Goal: Task Accomplishment & Management: Complete application form

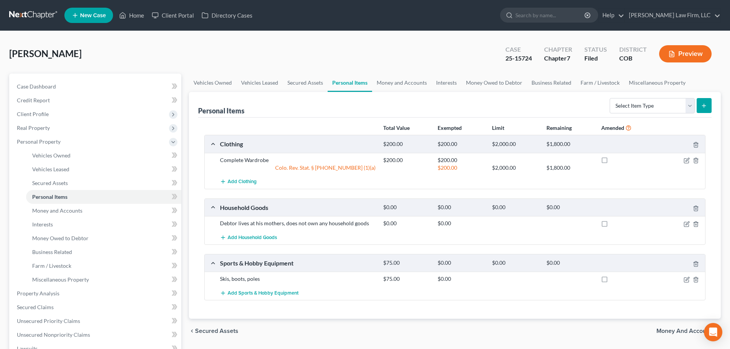
click at [48, 14] on link at bounding box center [33, 15] width 49 height 14
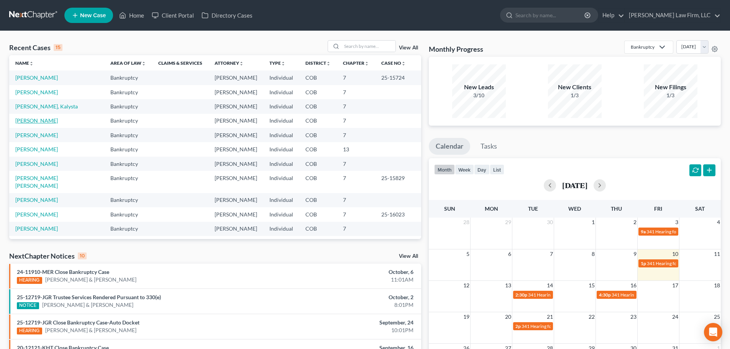
click at [40, 124] on link "[PERSON_NAME]" at bounding box center [36, 120] width 43 height 7
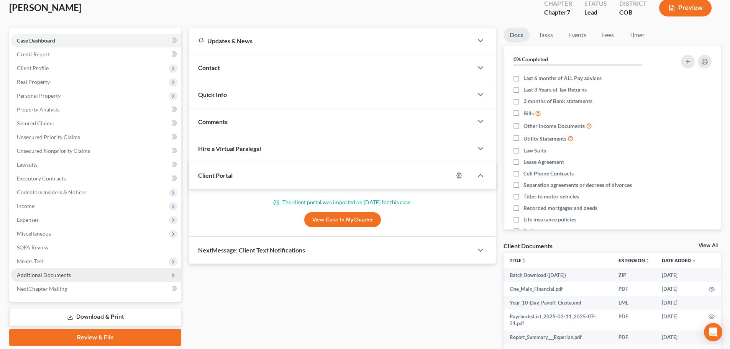
scroll to position [89, 0]
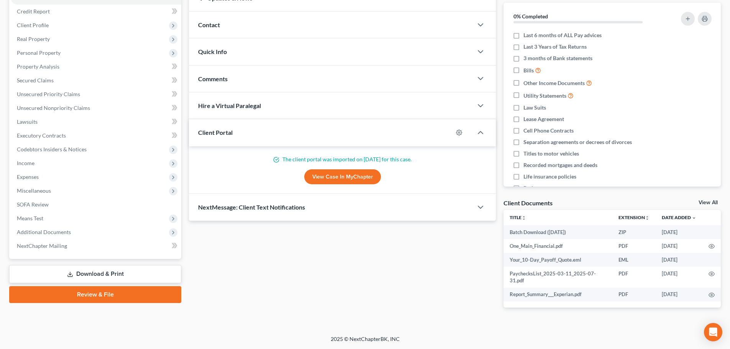
click at [89, 292] on link "Review & File" at bounding box center [95, 294] width 172 height 17
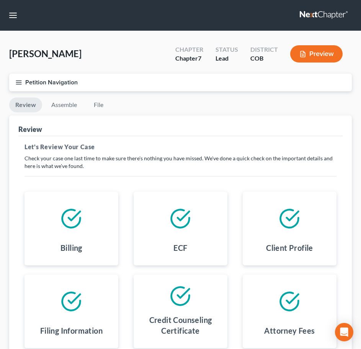
click at [140, 81] on button "Petition Navigation" at bounding box center [180, 83] width 343 height 18
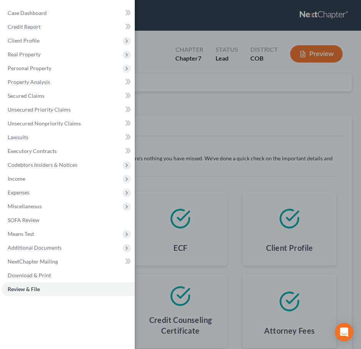
click at [164, 118] on div "Case Dashboard Payments Invoices Payments Payments Credit Report Client Profile" at bounding box center [180, 174] width 361 height 349
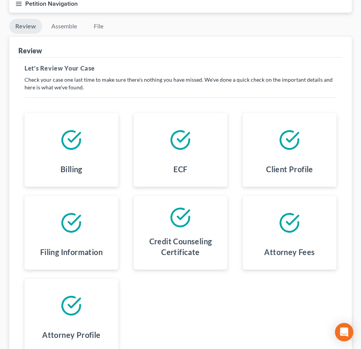
scroll to position [77, 0]
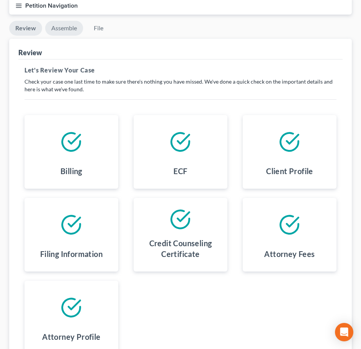
click at [70, 28] on link "Assemble" at bounding box center [64, 28] width 38 height 15
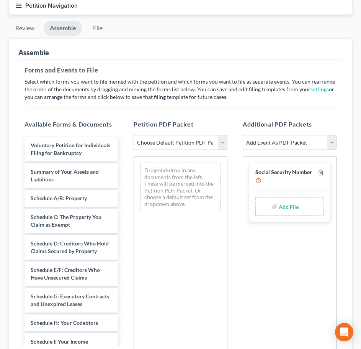
click at [194, 143] on select "Choose Default Petition PDF Packet Emergency Filing (Voluntary Petition and Cre…" at bounding box center [181, 142] width 94 height 15
click at [117, 57] on div "Assemble" at bounding box center [180, 49] width 325 height 21
click at [20, 7] on icon "button" at bounding box center [18, 5] width 7 height 7
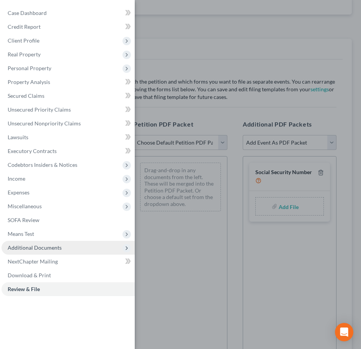
click at [77, 245] on span "Additional Documents" at bounding box center [68, 248] width 133 height 14
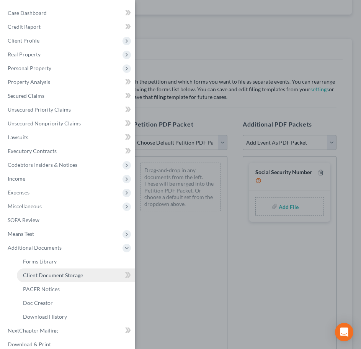
click at [71, 272] on span "Client Document Storage" at bounding box center [53, 275] width 60 height 7
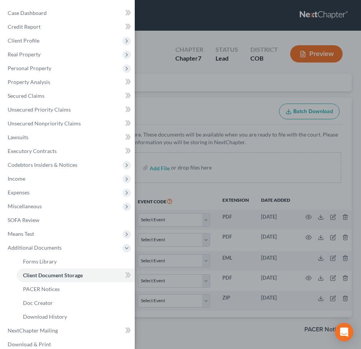
click at [216, 159] on div "Case Dashboard Payments Invoices Payments Payments Credit Report Client Profile" at bounding box center [180, 174] width 361 height 349
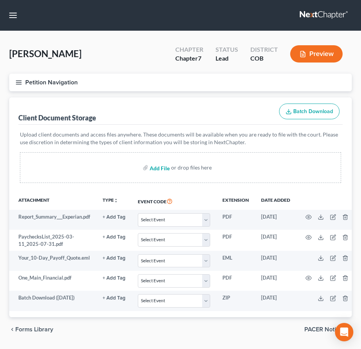
click at [163, 166] on input "file" at bounding box center [159, 168] width 18 height 14
type input "C:\fakepath\60 day Paystubs.pdf"
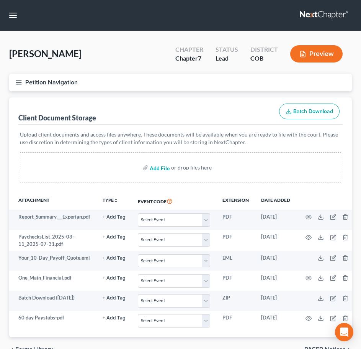
click at [166, 169] on input "file" at bounding box center [159, 168] width 18 height 14
type input "C:\fakepath\13858-CO-CC-040146378.pdf"
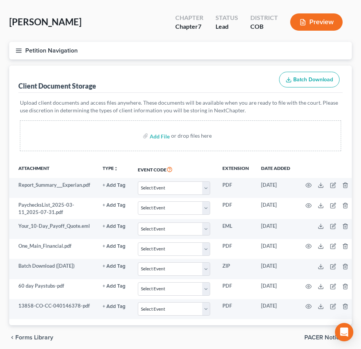
scroll to position [67, 0]
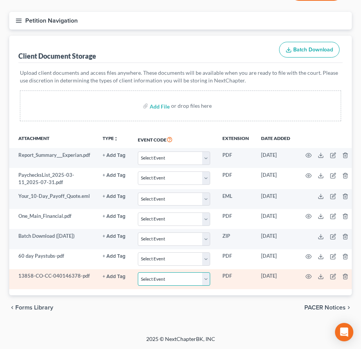
click at [152, 275] on select "Select Event 1009-1.1 Notice of Amendments 20 Largest Unsecured Creditors Amend…" at bounding box center [174, 278] width 72 height 13
select select "5"
click at [138, 272] on select "Select Event 1009-1.1 Notice of Amendments 20 Largest Unsecured Creditors Amend…" at bounding box center [174, 278] width 72 height 13
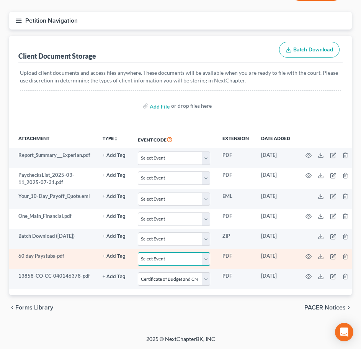
click at [156, 254] on select "Select Event 1009-1.1 Notice of Amendments 20 Largest Unsecured Creditors Amend…" at bounding box center [174, 258] width 72 height 13
select select "28"
click at [138, 252] on select "Select Event 1009-1.1 Notice of Amendments 20 Largest Unsecured Creditors Amend…" at bounding box center [174, 258] width 72 height 13
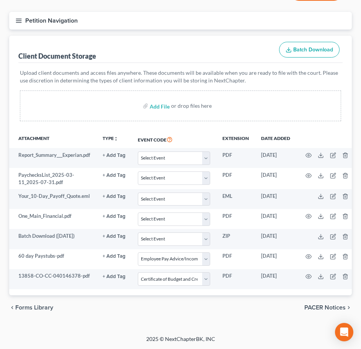
click at [19, 17] on icon "button" at bounding box center [18, 20] width 7 height 7
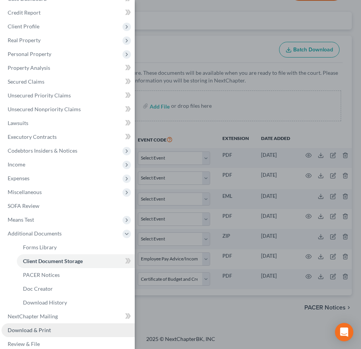
scroll to position [22, 0]
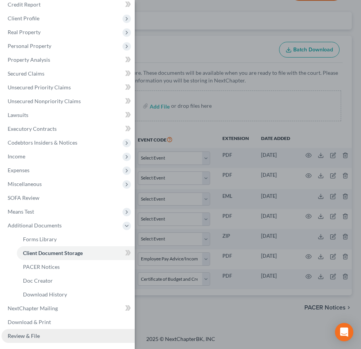
click at [55, 333] on link "Review & File" at bounding box center [68, 336] width 133 height 14
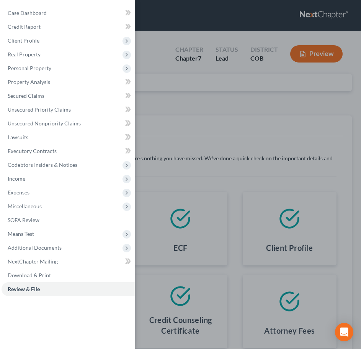
click at [246, 130] on div "Case Dashboard Payments Invoices Payments Payments Credit Report Client Profile" at bounding box center [180, 174] width 361 height 349
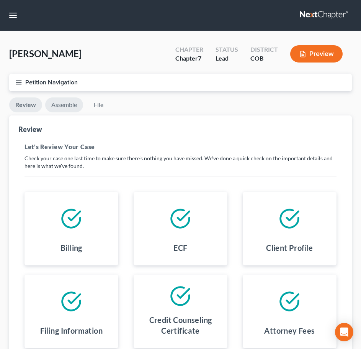
click at [69, 105] on link "Assemble" at bounding box center [64, 104] width 38 height 15
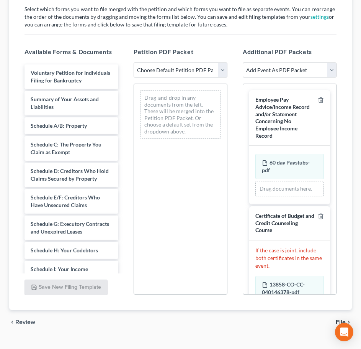
scroll to position [164, 0]
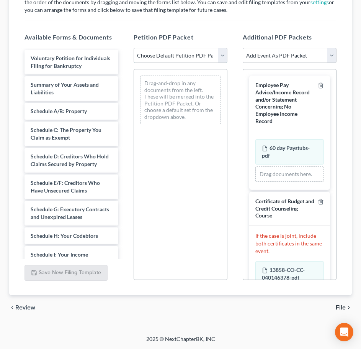
click at [205, 61] on select "Choose Default Petition PDF Packet Emergency Filing (Voluntary Petition and Cre…" at bounding box center [181, 55] width 94 height 15
select select "5"
click at [134, 48] on select "Choose Default Petition PDF Packet Emergency Filing (Voluntary Petition and Cre…" at bounding box center [181, 55] width 94 height 15
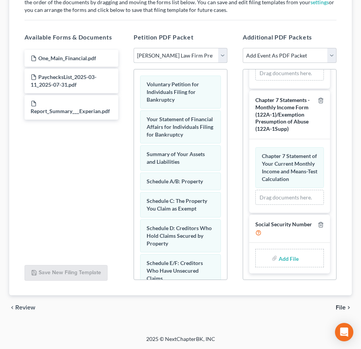
scroll to position [435, 0]
click at [284, 263] on input "file" at bounding box center [288, 258] width 18 height 14
type input "C:\fakepath\2025-10-10 Signed SSN.pdf"
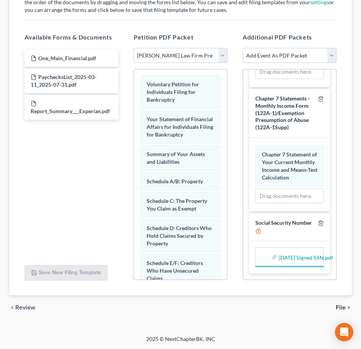
scroll to position [432, 0]
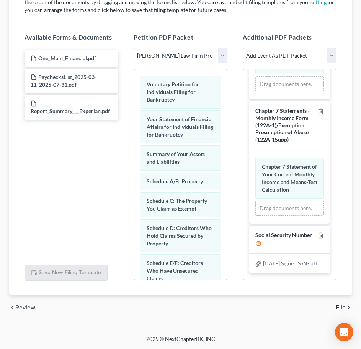
click at [299, 313] on div "chevron_left Review File chevron_right" at bounding box center [180, 307] width 343 height 25
click at [345, 305] on span "File" at bounding box center [341, 307] width 10 height 6
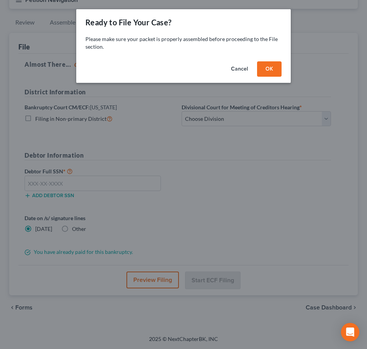
click at [277, 64] on button "OK" at bounding box center [269, 68] width 25 height 15
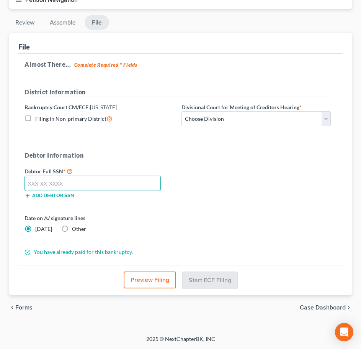
click at [62, 178] on input "text" at bounding box center [93, 183] width 136 height 15
type input "200-48-7204"
click at [216, 220] on div "Date on /s/ signature lines Today Other" at bounding box center [178, 226] width 314 height 25
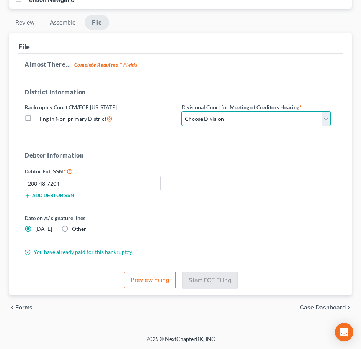
click at [210, 114] on select "Choose Division Denver" at bounding box center [256, 118] width 149 height 15
select select "0"
click at [182, 112] on select "Choose Division Denver" at bounding box center [256, 118] width 149 height 15
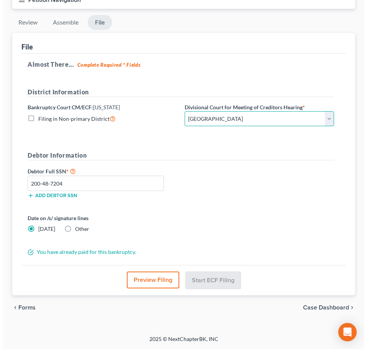
scroll to position [82, 0]
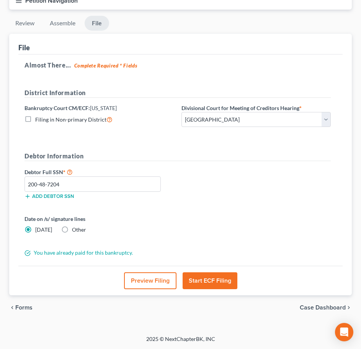
click at [213, 286] on button "Start ECF Filing" at bounding box center [210, 280] width 55 height 17
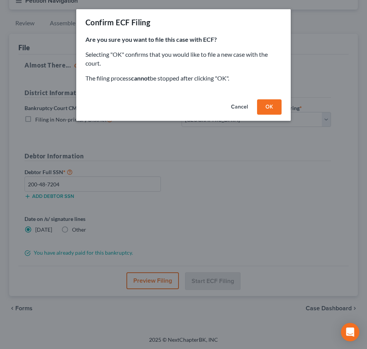
click at [269, 105] on button "OK" at bounding box center [269, 106] width 25 height 15
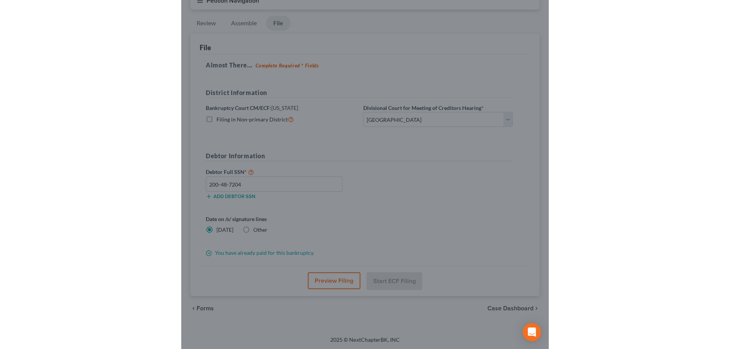
scroll to position [0, 0]
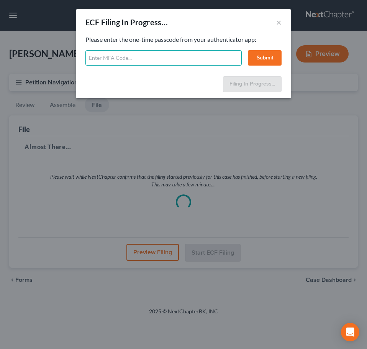
click at [154, 62] on input "text" at bounding box center [163, 57] width 156 height 15
type input "778558"
click at [270, 59] on button "Submit" at bounding box center [265, 57] width 34 height 15
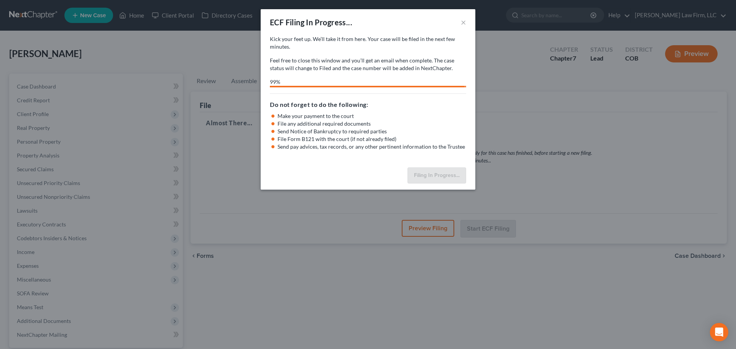
select select "0"
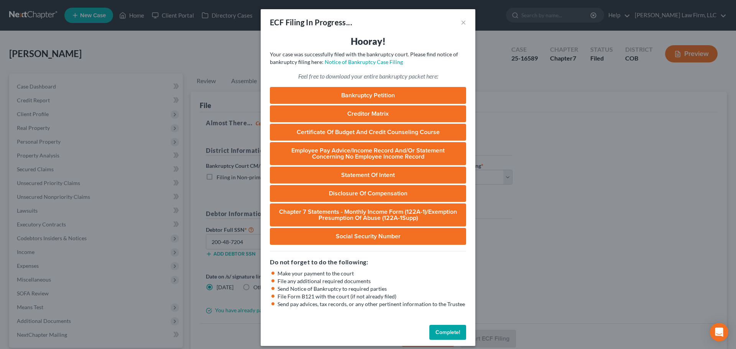
click at [183, 193] on div "ECF Filing In Progress... × Hooray! Your case was successfully filed with the b…" at bounding box center [368, 174] width 736 height 349
click at [455, 332] on button "Complete!" at bounding box center [447, 332] width 37 height 15
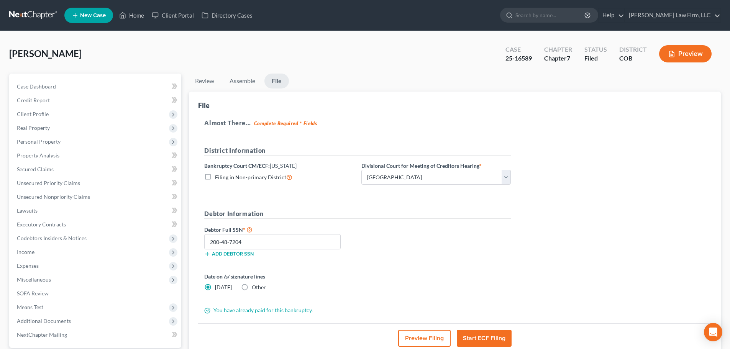
click at [24, 16] on link at bounding box center [33, 15] width 49 height 14
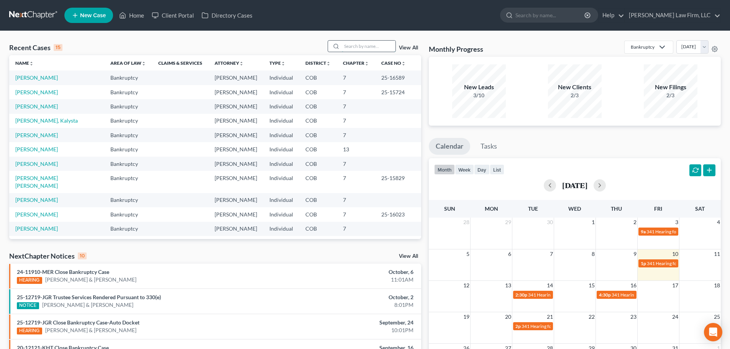
click at [346, 50] on input "search" at bounding box center [369, 46] width 54 height 11
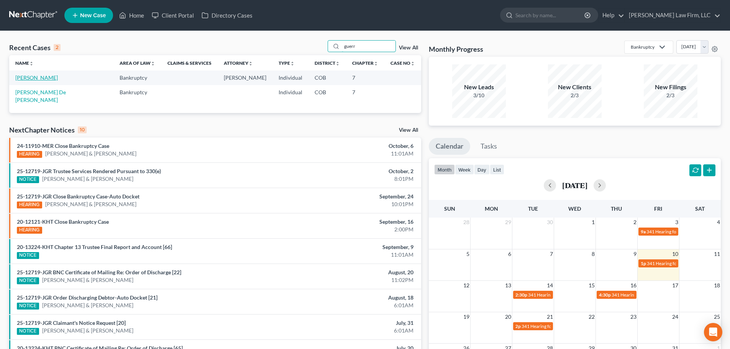
type input "guerr"
click at [41, 78] on link "Guerrero, Lee" at bounding box center [36, 77] width 43 height 7
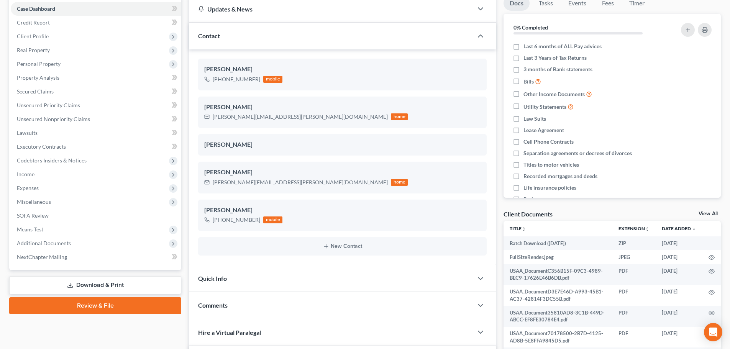
scroll to position [192, 0]
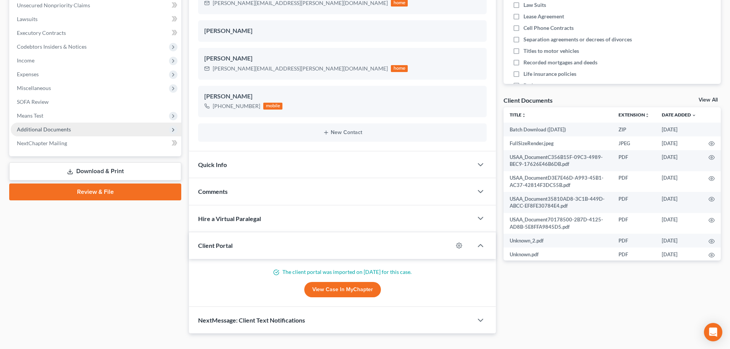
click at [59, 132] on span "Additional Documents" at bounding box center [44, 129] width 54 height 7
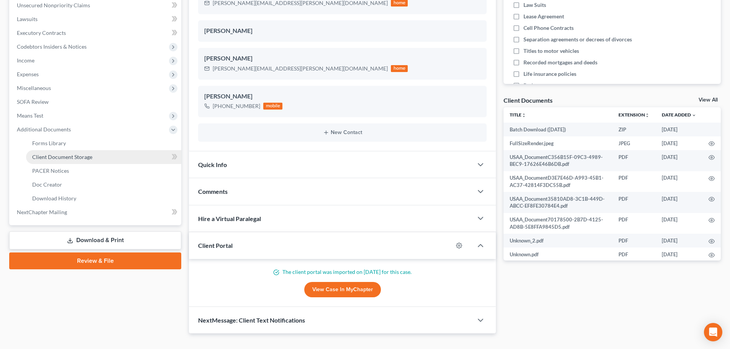
click at [62, 154] on span "Client Document Storage" at bounding box center [62, 157] width 60 height 7
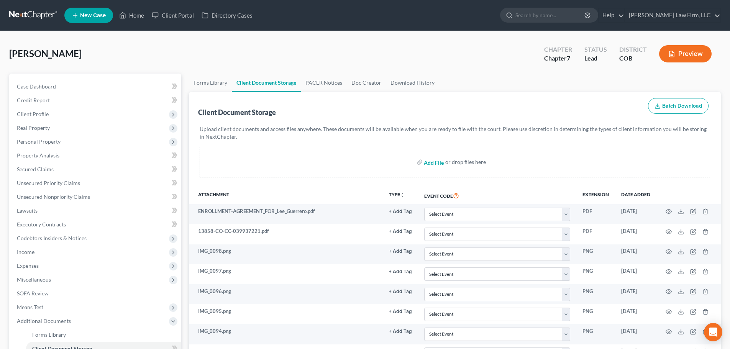
click at [434, 164] on input "file" at bounding box center [433, 162] width 18 height 14
type input "C:\fakepath\13858-CO-CC-039937221.pdf"
click at [372, 156] on div "Add File or drop files here" at bounding box center [455, 162] width 510 height 31
click at [427, 162] on input "file" at bounding box center [433, 162] width 18 height 14
type input "C:\fakepath\Combined Paystubs.pdf"
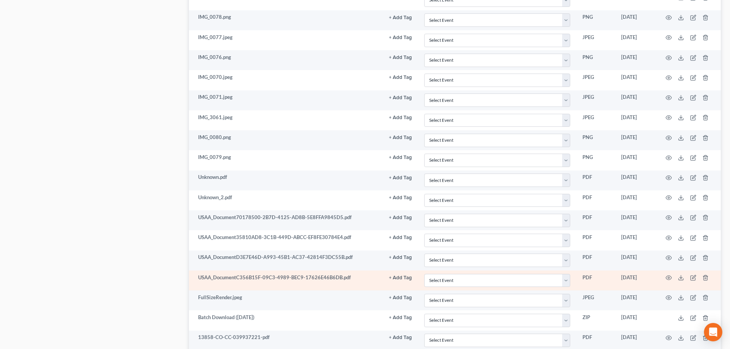
scroll to position [656, 0]
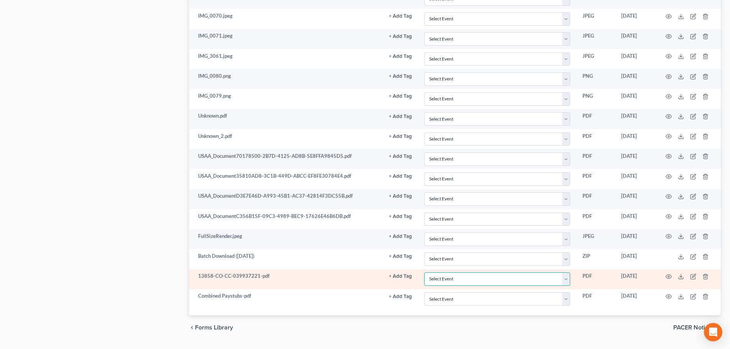
click at [452, 282] on select "Select Event 1009-1.1 Notice of Amendments 20 Largest Unsecured Creditors Amend…" at bounding box center [497, 278] width 146 height 13
select select "5"
click at [424, 272] on select "Select Event 1009-1.1 Notice of Amendments 20 Largest Unsecured Creditors Amend…" at bounding box center [497, 278] width 146 height 13
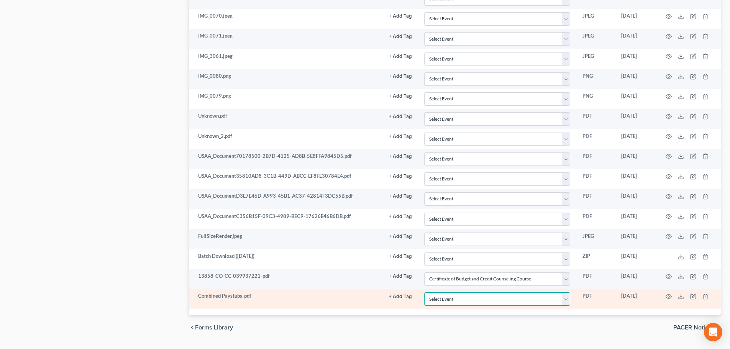
click at [455, 298] on select "Select Event 1009-1.1 Notice of Amendments 20 Largest Unsecured Creditors Amend…" at bounding box center [497, 298] width 146 height 13
select select "28"
click at [424, 292] on select "Select Event 1009-1.1 Notice of Amendments 20 Largest Unsecured Creditors Amend…" at bounding box center [497, 298] width 146 height 13
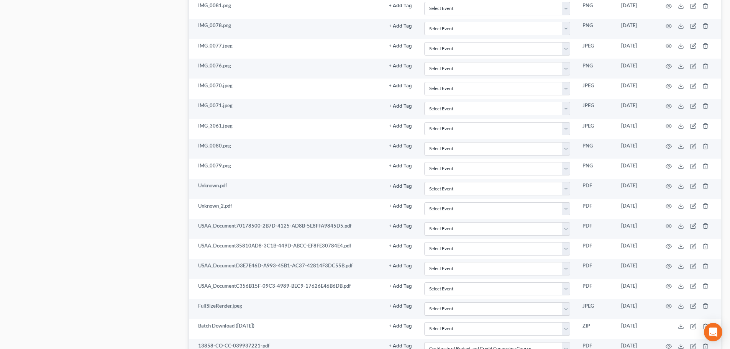
scroll to position [426, 0]
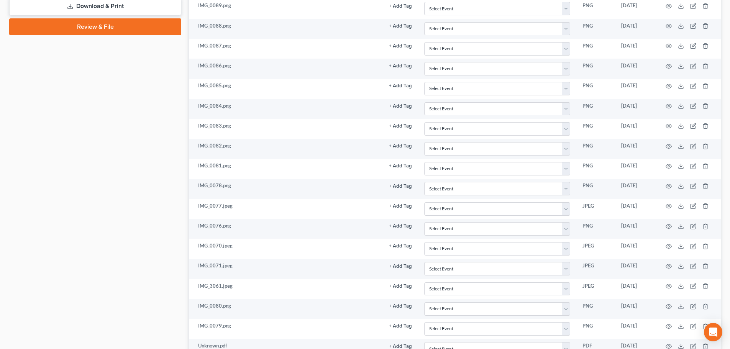
click at [67, 23] on link "Review & File" at bounding box center [95, 26] width 172 height 17
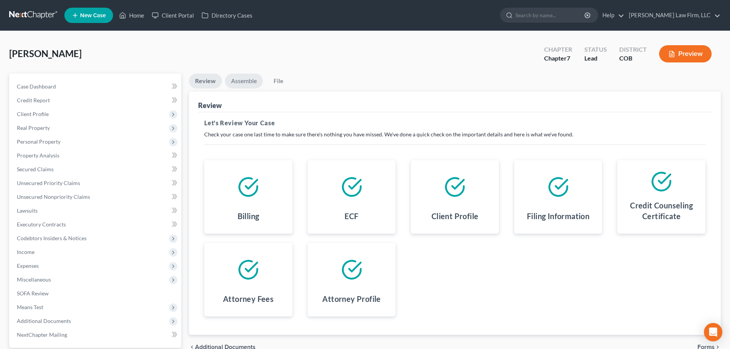
click at [241, 79] on link "Assemble" at bounding box center [244, 81] width 38 height 15
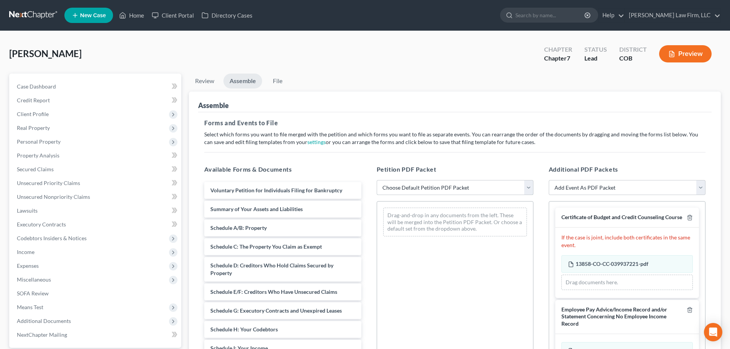
click at [425, 188] on select "Choose Default Petition PDF Packet Emergency Filing (Voluntary Petition and Cre…" at bounding box center [455, 187] width 157 height 15
select select "5"
click at [377, 180] on select "Choose Default Petition PDF Packet Emergency Filing (Voluntary Petition and Cre…" at bounding box center [455, 187] width 157 height 15
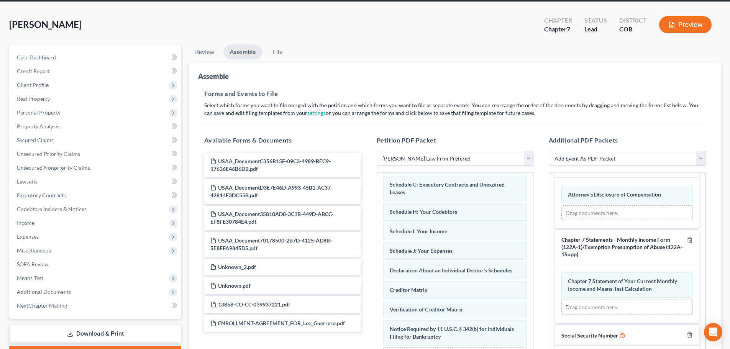
scroll to position [132, 0]
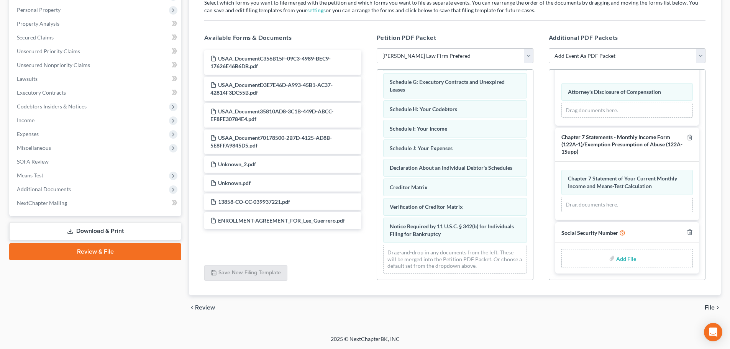
click at [622, 262] on input "file" at bounding box center [625, 258] width 18 height 14
type input "C:\fakepath\2025-10-10 Signed SSN.pdf"
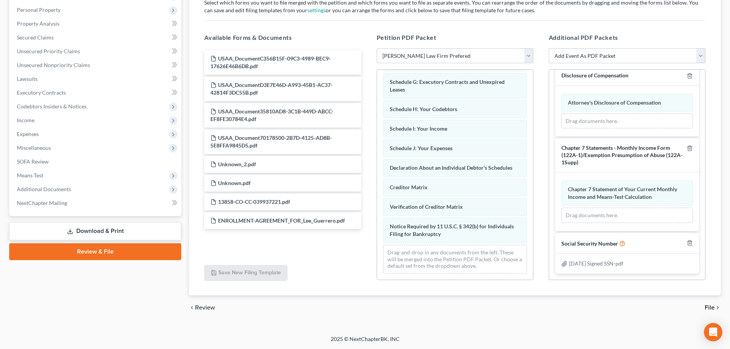
scroll to position [276, 0]
click at [636, 264] on div "2025-10-10 Signed SSN-pdf" at bounding box center [626, 264] width 131 height 8
click at [623, 264] on span "2025-10-10 Signed SSN-pdf" at bounding box center [596, 263] width 54 height 7
click at [563, 264] on icon at bounding box center [564, 263] width 5 height 5
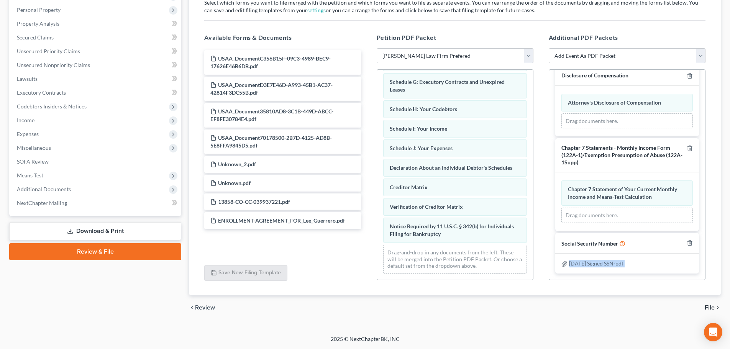
click at [563, 264] on icon at bounding box center [564, 263] width 5 height 5
click at [594, 277] on div "Certificate of Budget and Credit Counseling Course If the case is joint, includ…" at bounding box center [627, 40] width 156 height 479
click at [453, 311] on div "chevron_left Review File chevron_right" at bounding box center [455, 307] width 532 height 25
click at [688, 244] on div "Social Security Number" at bounding box center [627, 243] width 144 height 21
click at [690, 243] on line "button" at bounding box center [690, 244] width 0 height 2
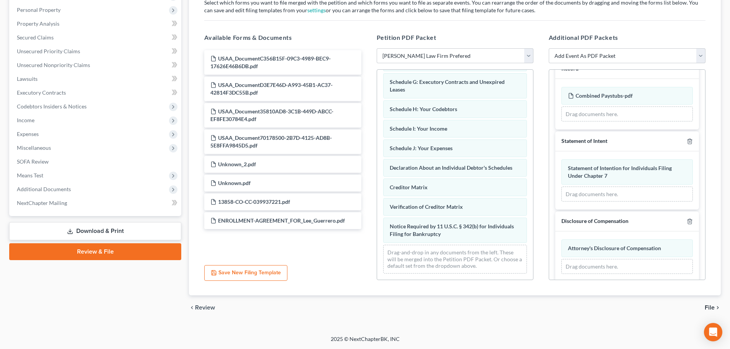
scroll to position [0, 0]
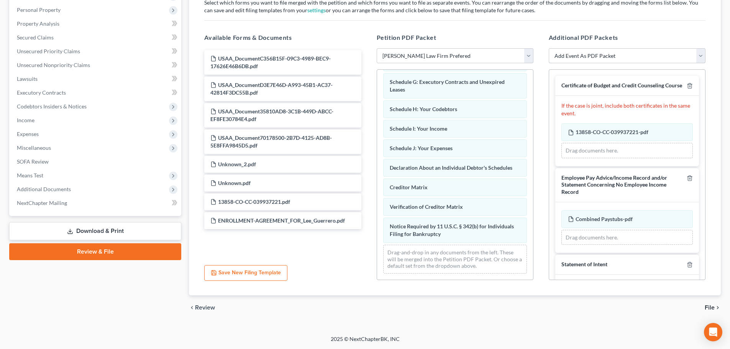
click at [596, 57] on select "Add Event As PDF Packet 1009-1.1 Notice of Amendments Amended Voluntary Petitio…" at bounding box center [627, 55] width 157 height 15
select select "33"
click at [549, 48] on select "Add Event As PDF Packet 1009-1.1 Notice of Amendments Amended Voluntary Petitio…" at bounding box center [627, 55] width 157 height 15
select select
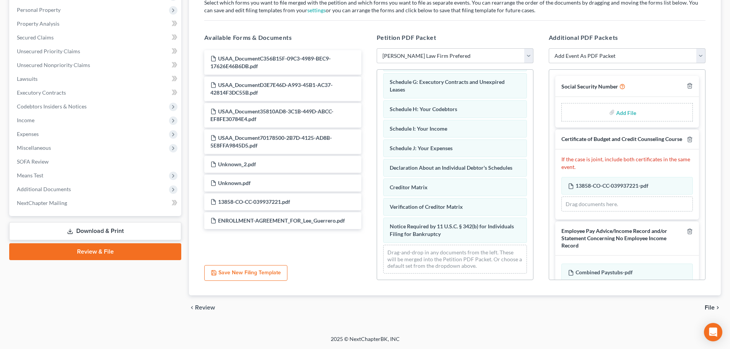
click at [628, 114] on input "file" at bounding box center [625, 112] width 18 height 14
type input "C:\fakepath\2025-10-10 Signed SSN.pdf"
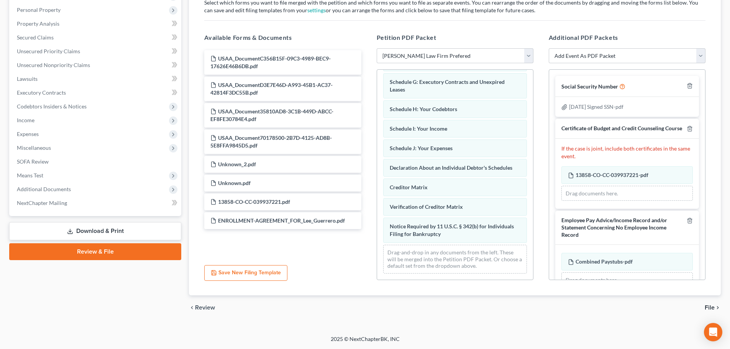
click at [708, 309] on span "File" at bounding box center [710, 308] width 10 height 6
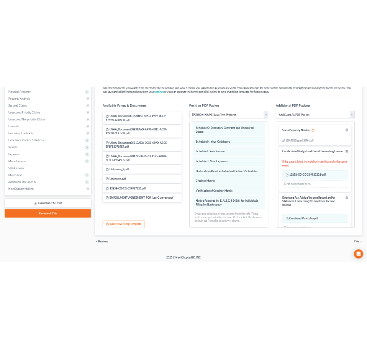
scroll to position [72, 0]
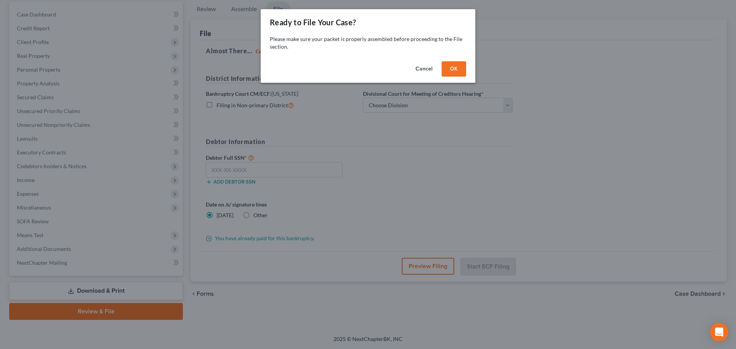
click at [454, 68] on button "OK" at bounding box center [453, 68] width 25 height 15
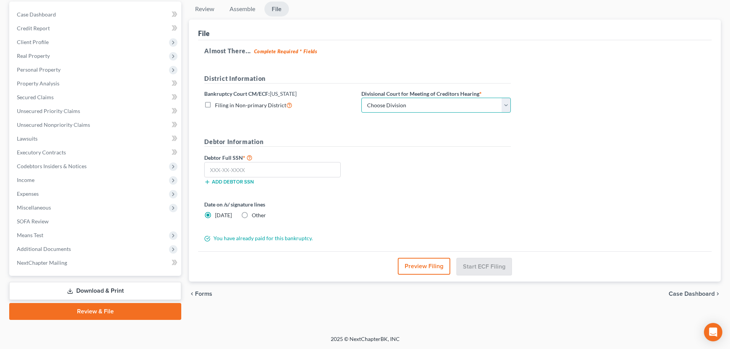
click at [399, 105] on select "Choose Division Denver" at bounding box center [435, 105] width 149 height 15
select select "0"
click at [361, 98] on select "Choose Division Denver" at bounding box center [435, 105] width 149 height 15
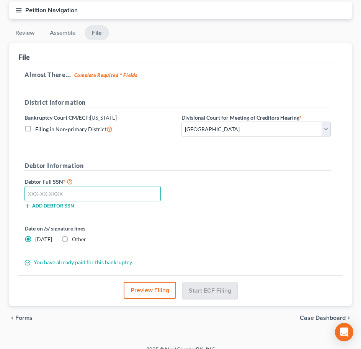
click at [66, 192] on input "text" at bounding box center [93, 193] width 136 height 15
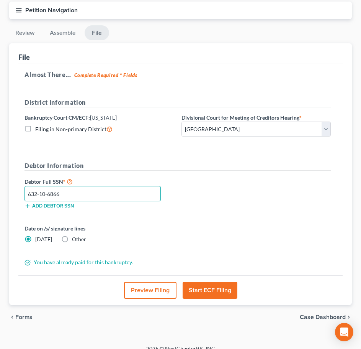
type input "632-10-6866"
click at [208, 292] on button "Start ECF Filing" at bounding box center [210, 290] width 55 height 17
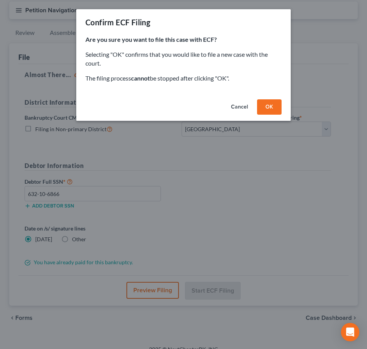
click at [275, 103] on button "OK" at bounding box center [269, 106] width 25 height 15
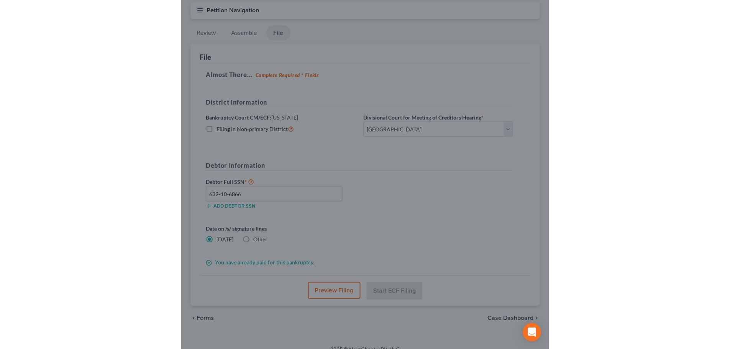
scroll to position [0, 0]
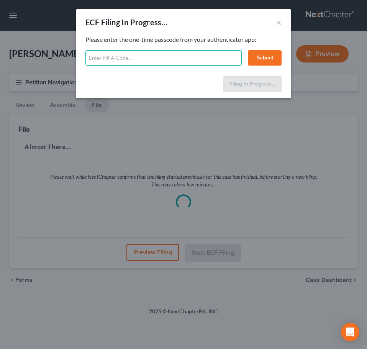
click at [213, 55] on input "text" at bounding box center [163, 57] width 156 height 15
type input "578680"
click at [262, 61] on button "Submit" at bounding box center [265, 57] width 34 height 15
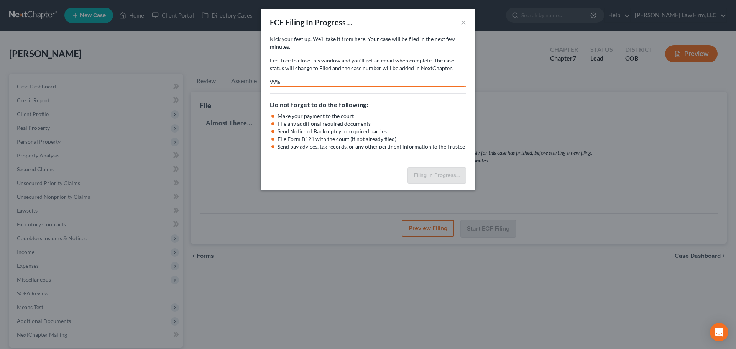
select select "0"
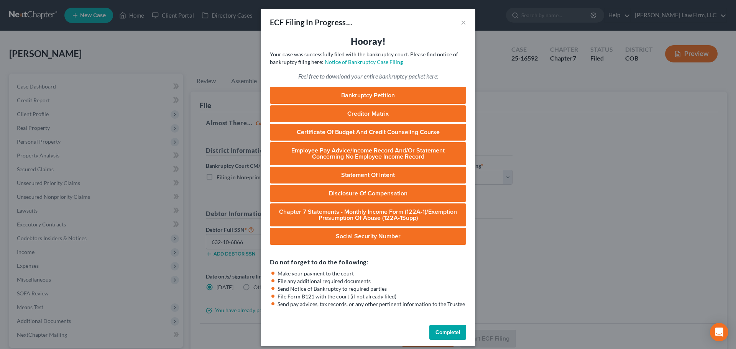
click at [551, 134] on div "ECF Filing In Progress... × Hooray! Your case was successfully filed with the b…" at bounding box center [368, 174] width 736 height 349
click at [441, 327] on button "Complete!" at bounding box center [447, 332] width 37 height 15
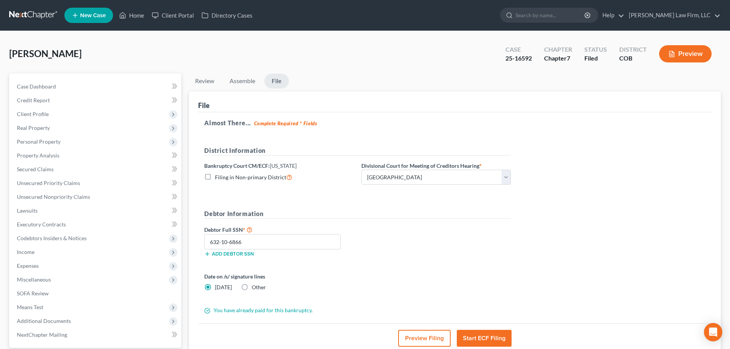
click at [42, 17] on link at bounding box center [33, 15] width 49 height 14
